Goal: Transaction & Acquisition: Purchase product/service

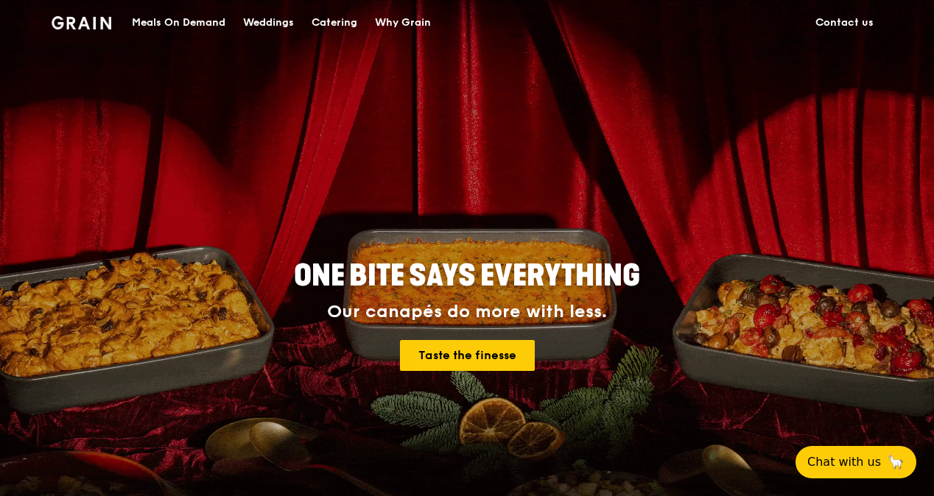
click at [349, 25] on div "Catering" at bounding box center [335, 23] width 46 height 44
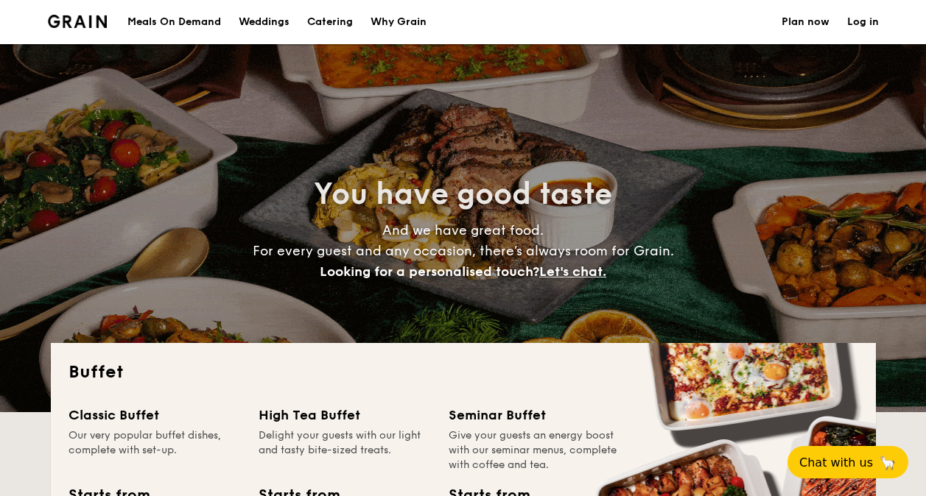
select select
click at [165, 27] on div "Meals On Demand" at bounding box center [174, 22] width 94 height 44
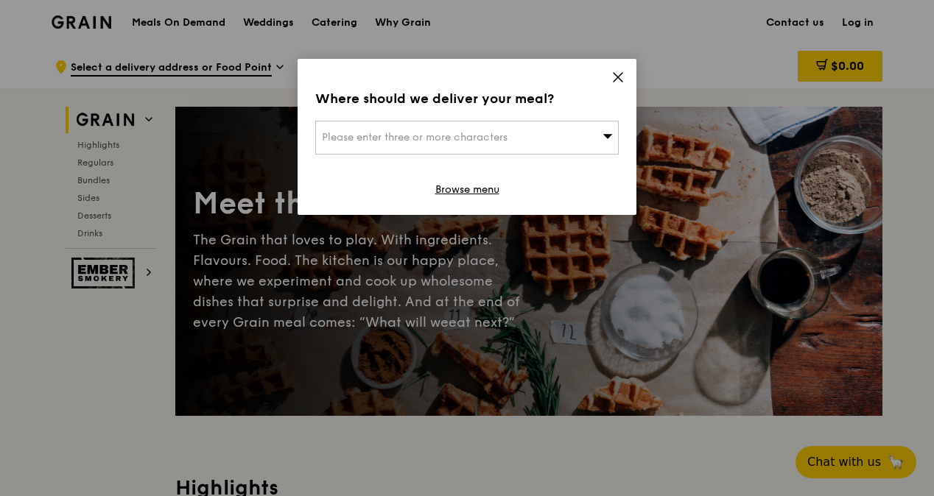
click at [619, 80] on icon at bounding box center [617, 77] width 13 height 13
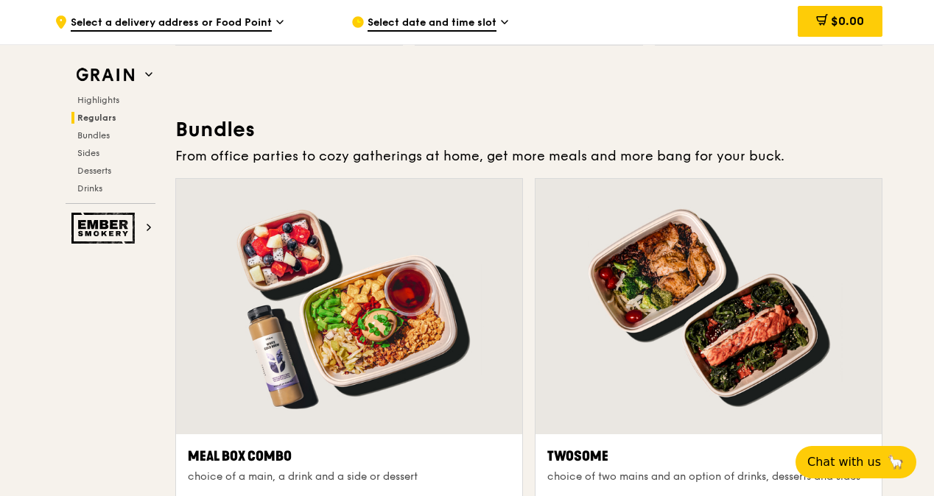
scroll to position [2138, 0]
